Goal: Information Seeking & Learning: Learn about a topic

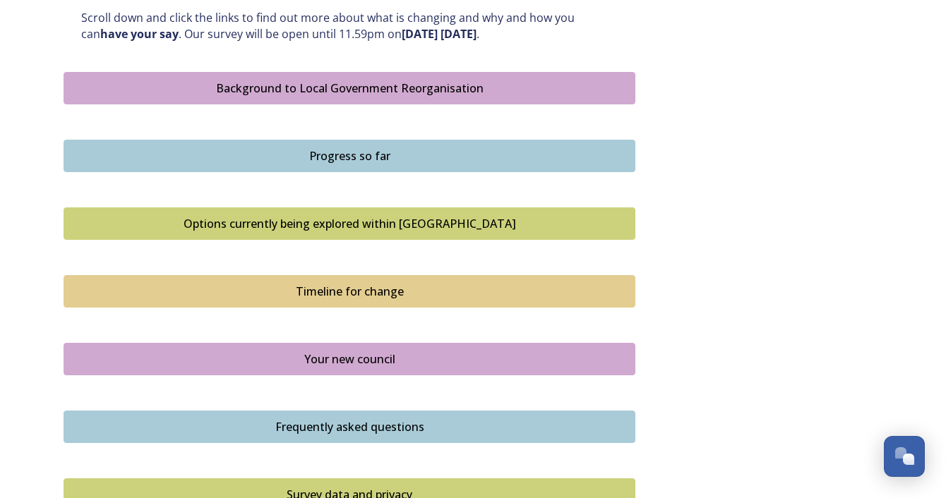
scroll to position [780, 0]
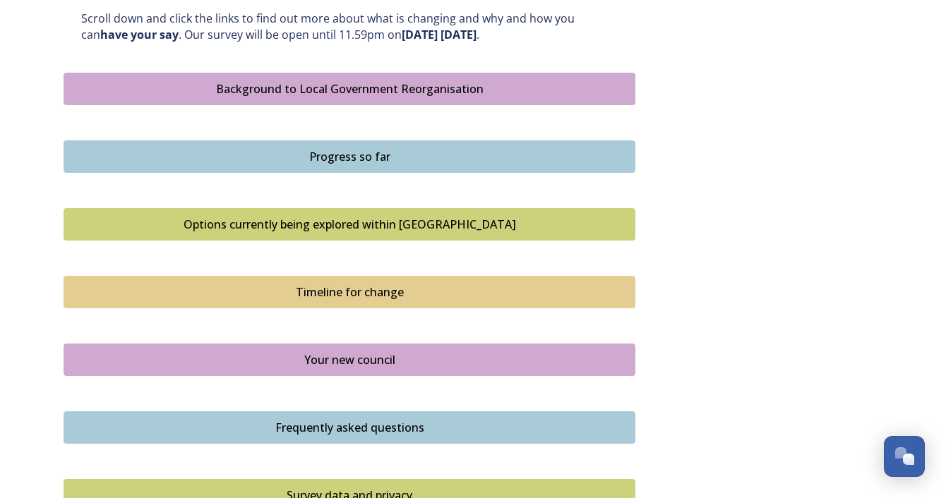
click at [358, 80] on div "Background to Local Government Reorganisation" at bounding box center [349, 88] width 556 height 17
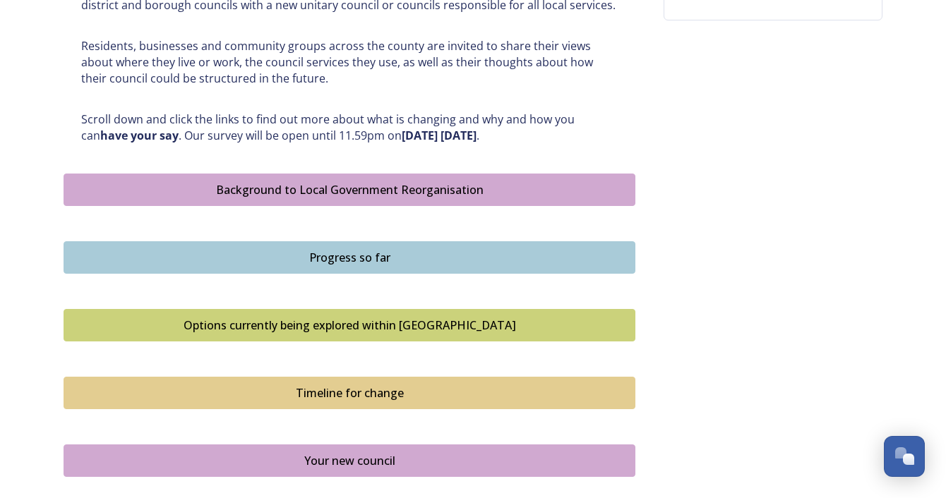
scroll to position [680, 0]
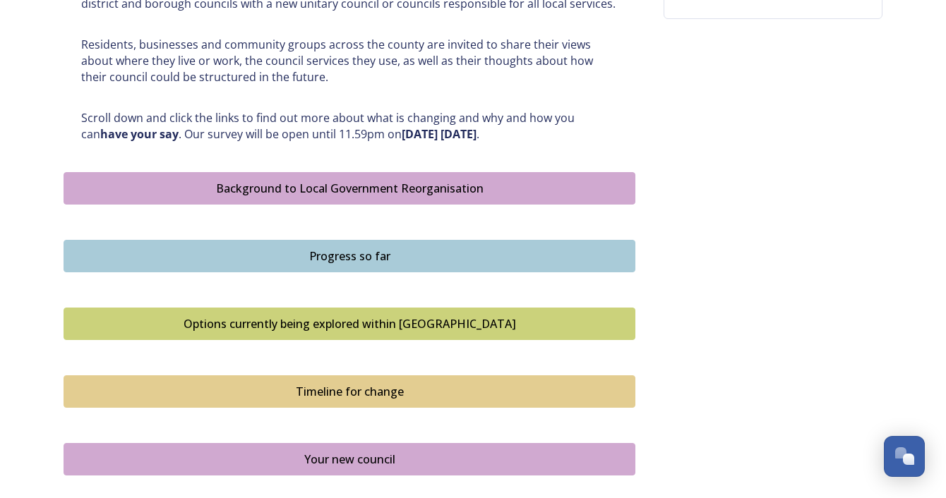
click at [401, 248] on div "Progress so far" at bounding box center [349, 256] width 556 height 17
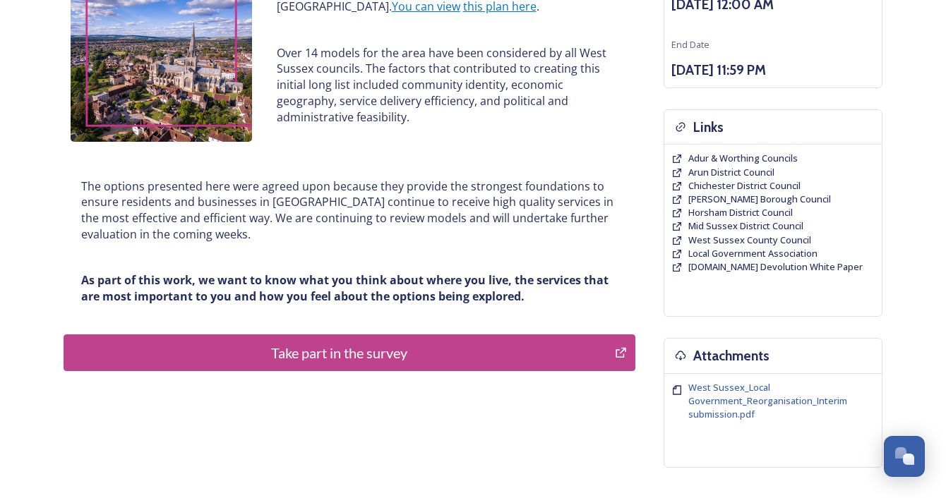
scroll to position [237, 0]
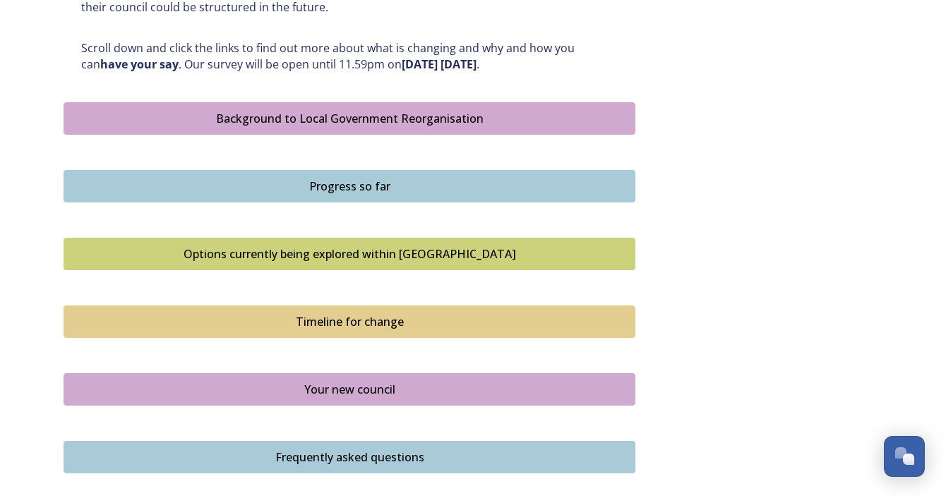
scroll to position [754, 0]
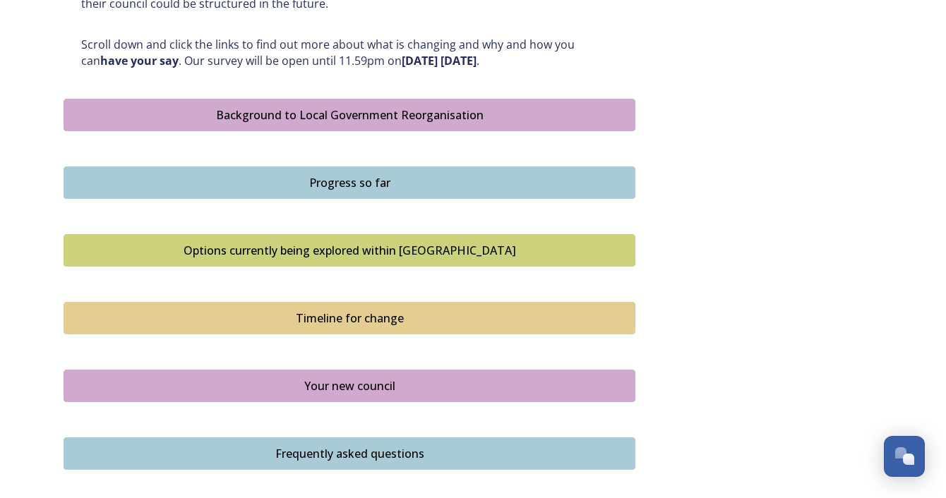
click at [409, 244] on div "Options currently being explored within [GEOGRAPHIC_DATA]" at bounding box center [349, 250] width 556 height 17
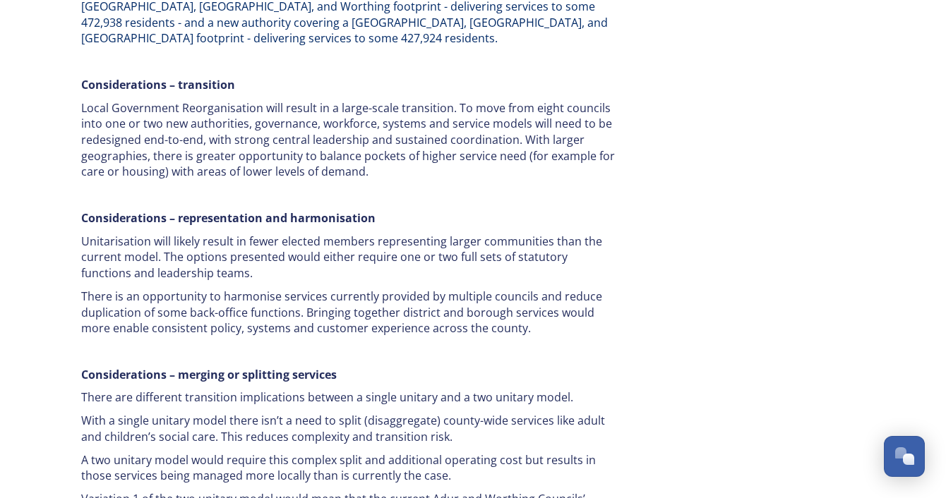
scroll to position [2407, 0]
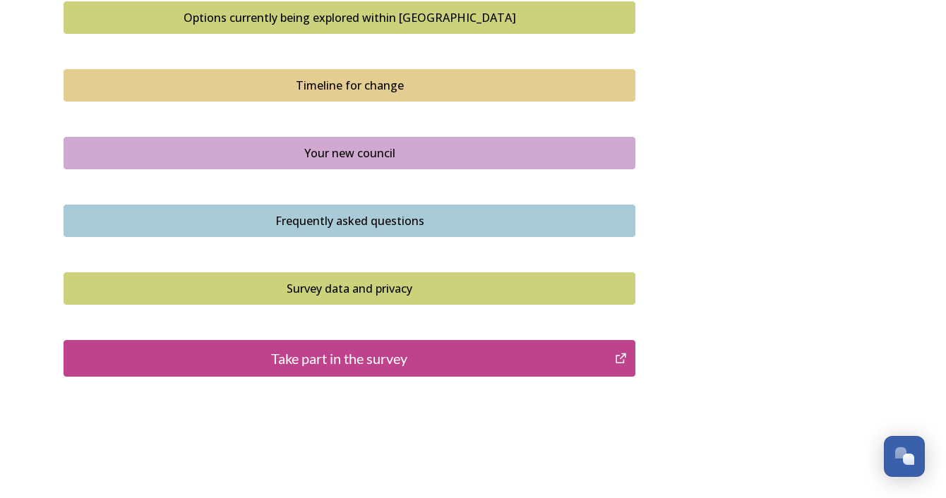
scroll to position [990, 0]
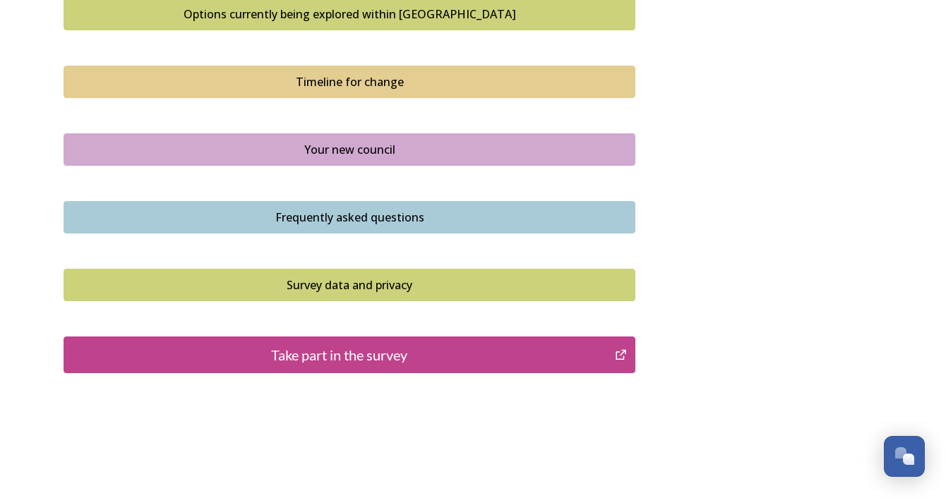
click at [411, 141] on div "Your new council" at bounding box center [349, 149] width 556 height 17
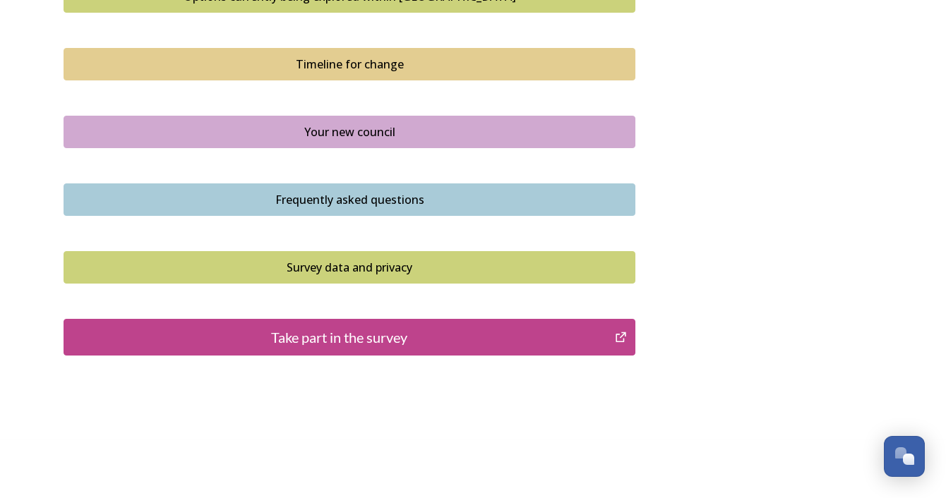
scroll to position [1007, 0]
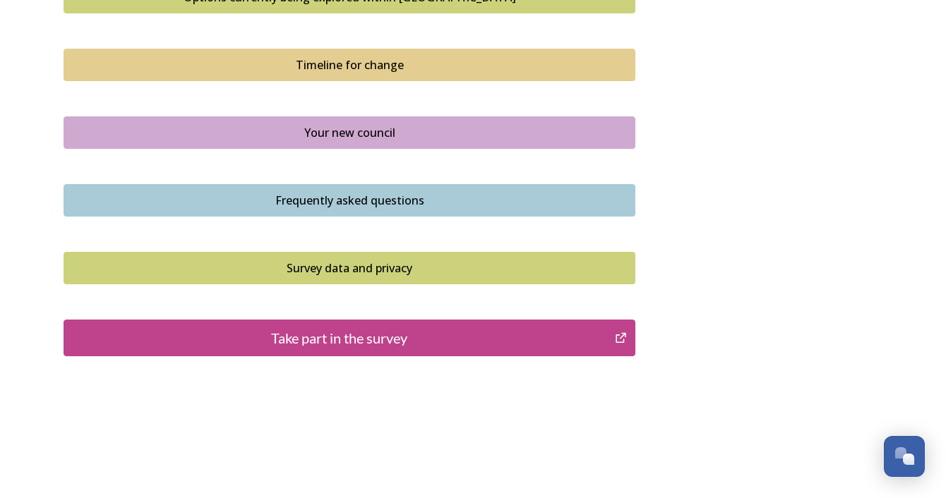
click at [467, 192] on div "Frequently asked questions" at bounding box center [349, 200] width 556 height 17
